Goal: Find specific page/section: Find specific page/section

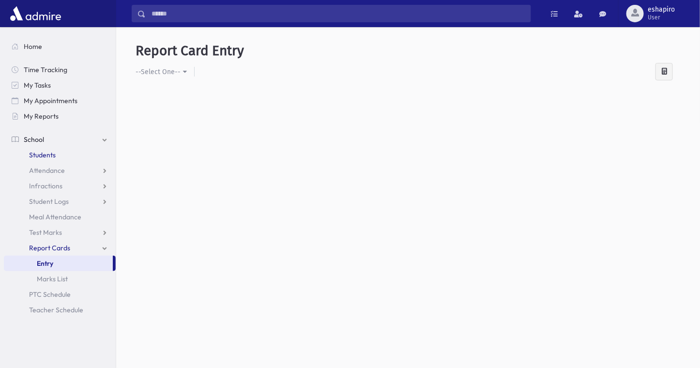
click at [44, 151] on span "Students" at bounding box center [42, 155] width 27 height 9
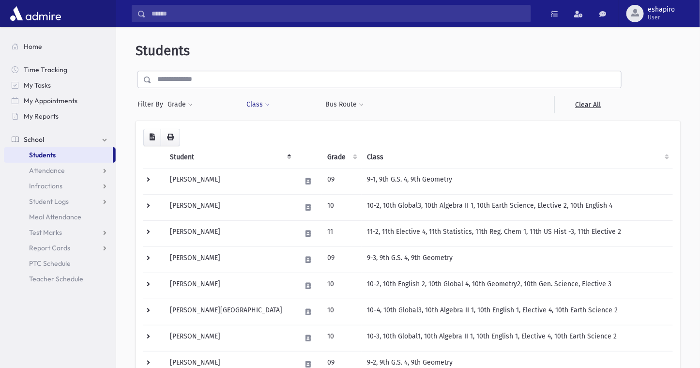
click at [267, 106] on span at bounding box center [267, 105] width 5 height 6
click at [275, 133] on ul at bounding box center [296, 129] width 93 height 15
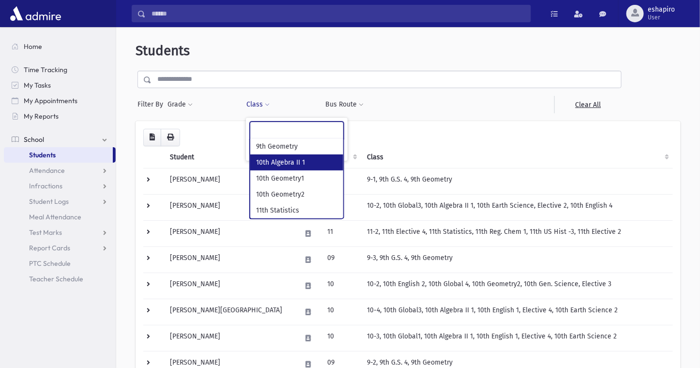
select select "***"
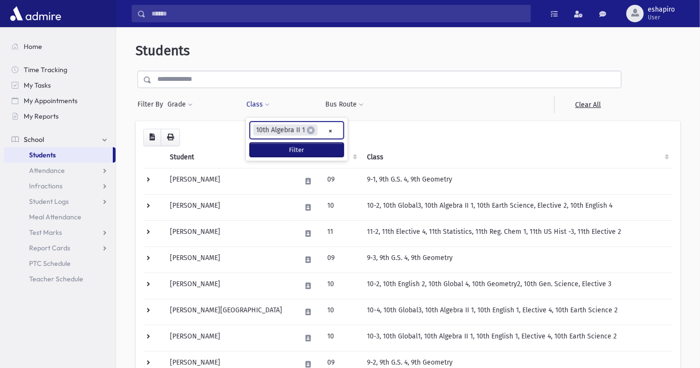
click at [270, 154] on button "Filter" at bounding box center [297, 150] width 94 height 14
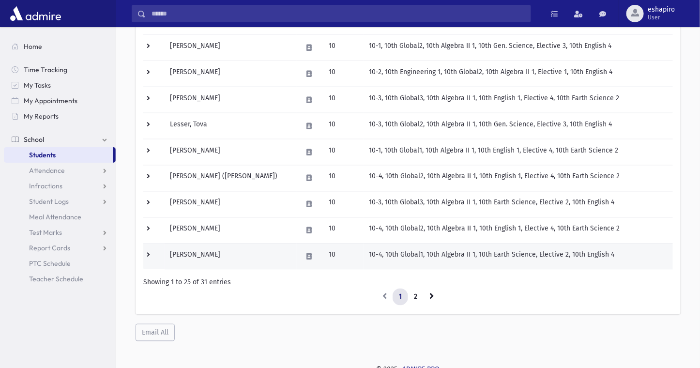
scroll to position [557, 0]
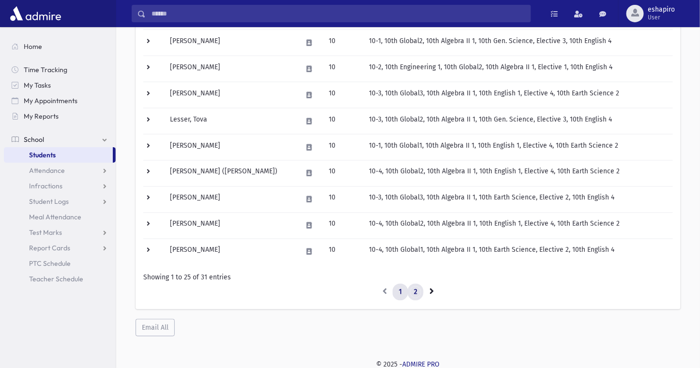
click at [417, 287] on link "2" at bounding box center [416, 292] width 16 height 17
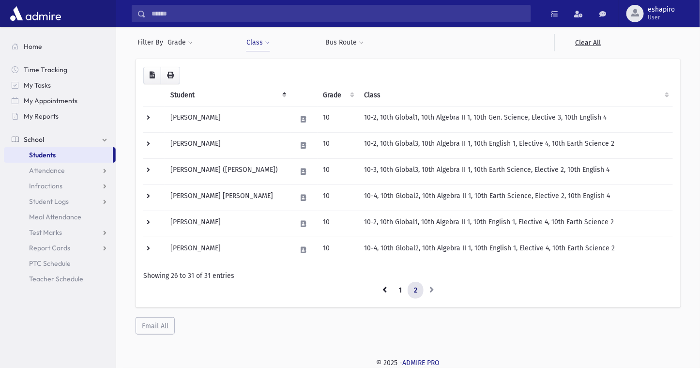
scroll to position [62, 0]
